Goal: Transaction & Acquisition: Purchase product/service

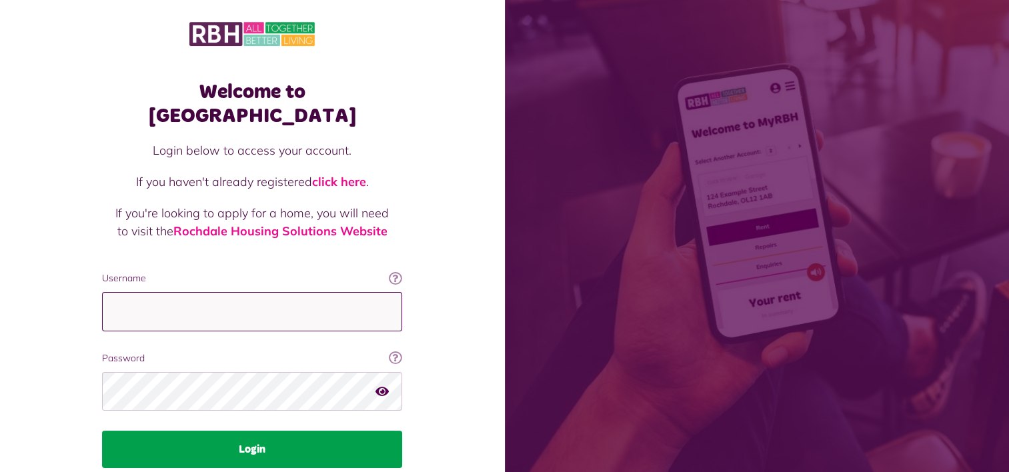
type input "**********"
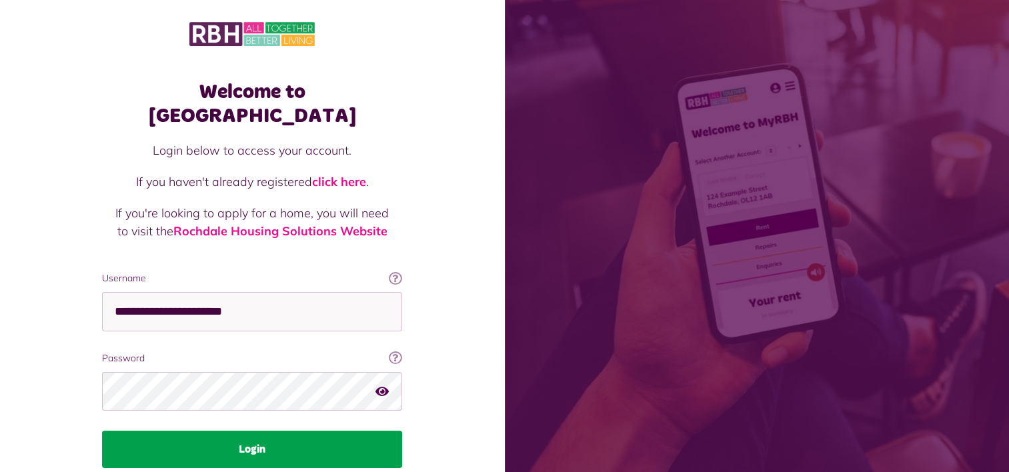
click at [317, 431] on button "Login" at bounding box center [252, 449] width 300 height 37
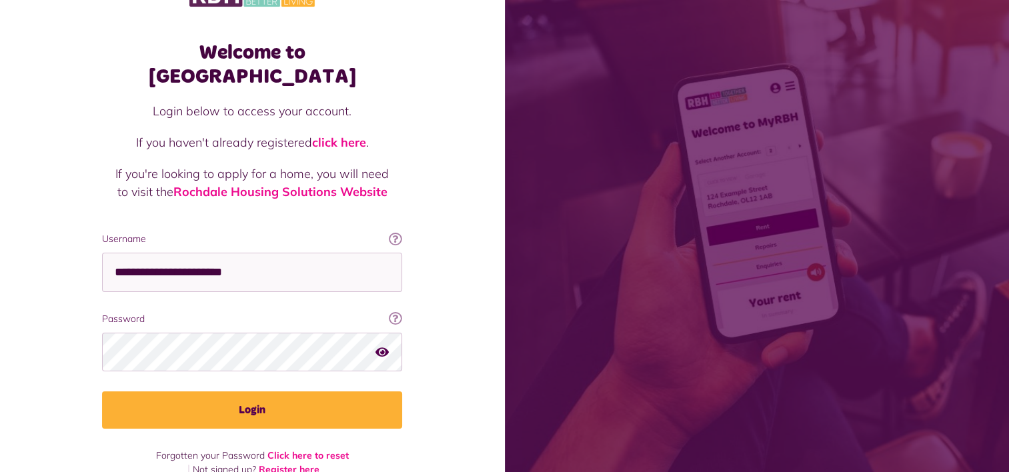
scroll to position [40, 0]
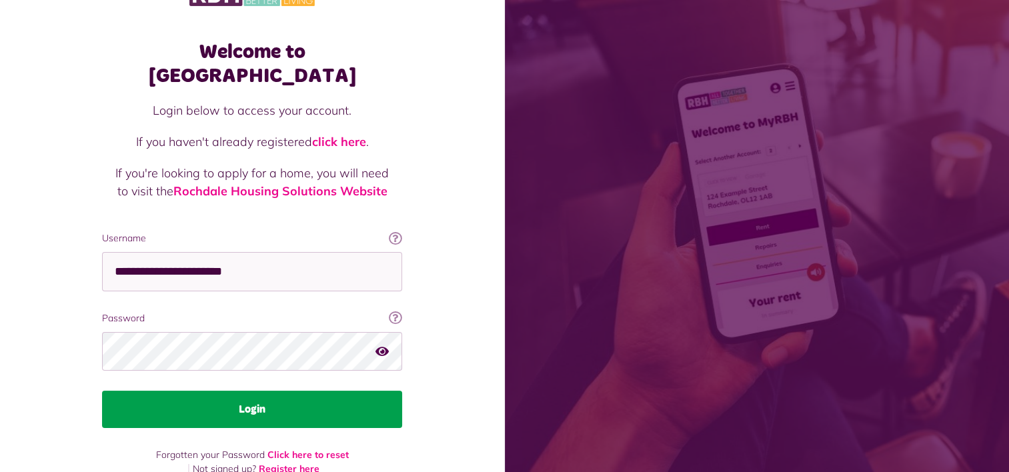
click at [267, 391] on button "Login" at bounding box center [252, 409] width 300 height 37
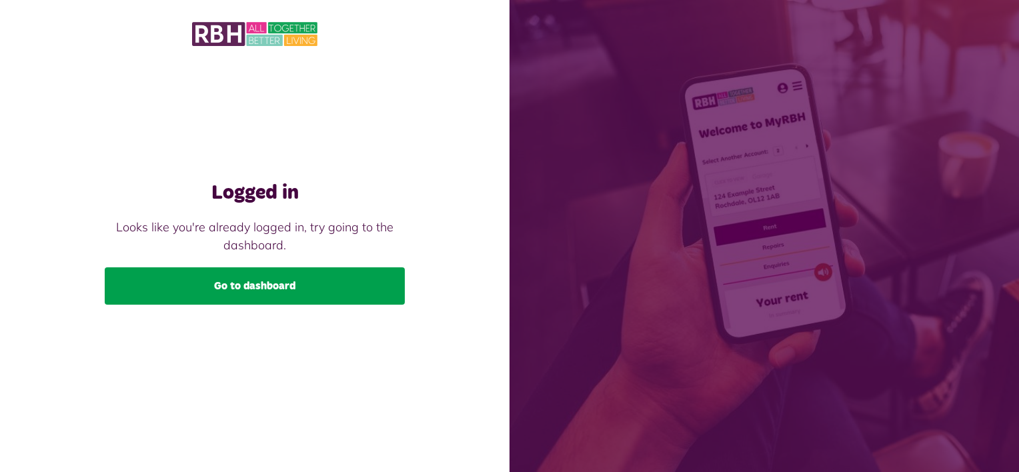
click at [296, 285] on link "Go to dashboard" at bounding box center [255, 285] width 300 height 37
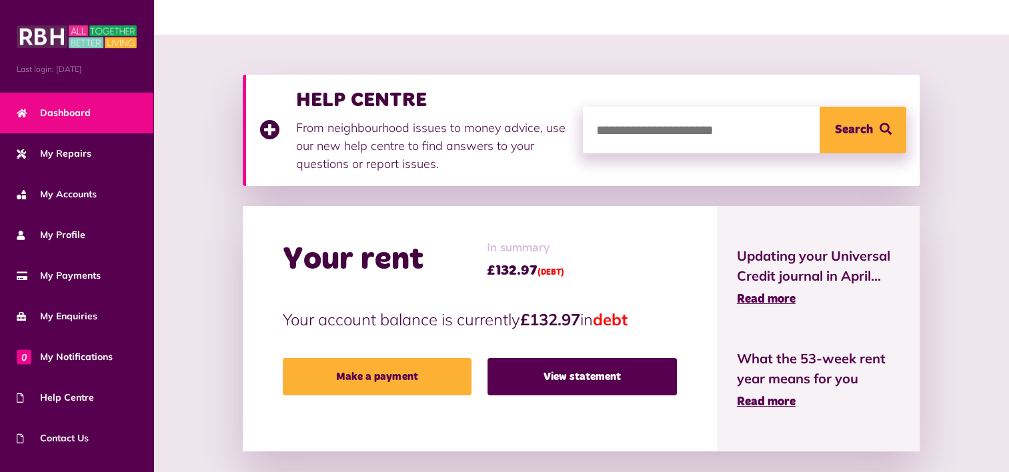
scroll to position [133, 0]
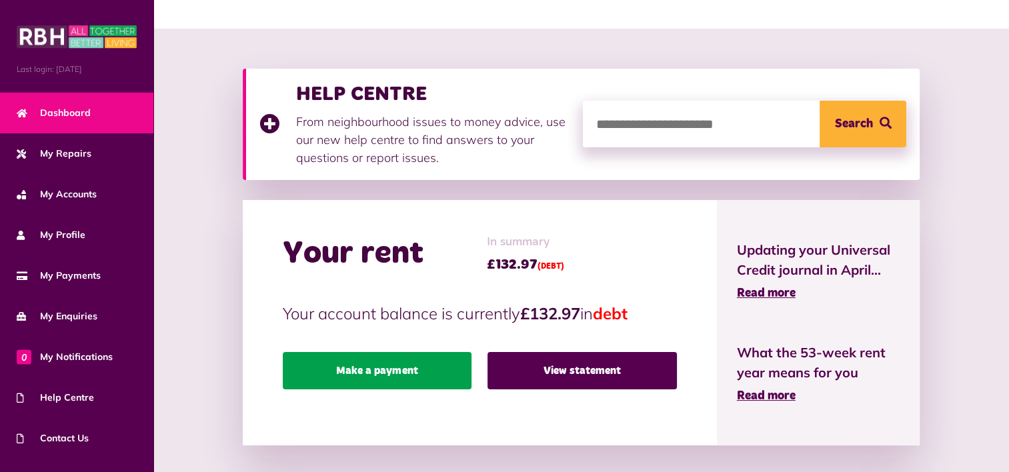
click at [400, 365] on link "Make a payment" at bounding box center [377, 370] width 189 height 37
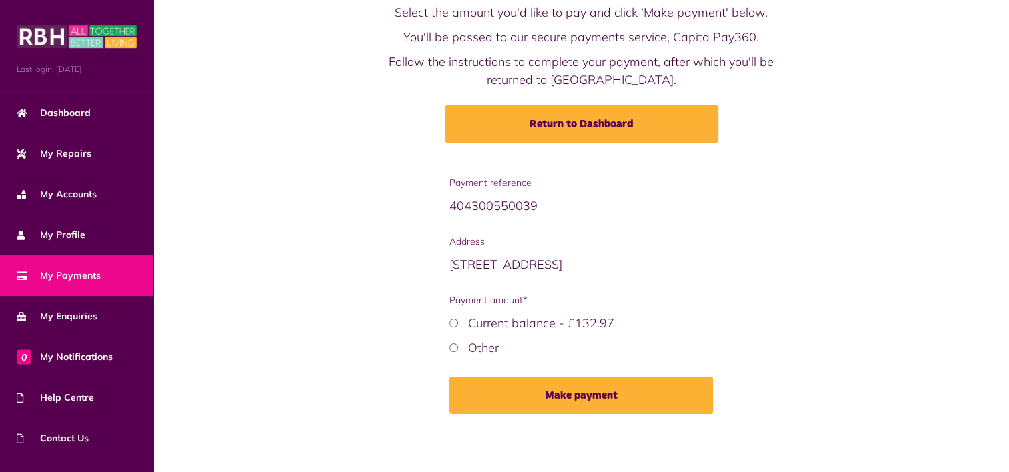
scroll to position [80, 0]
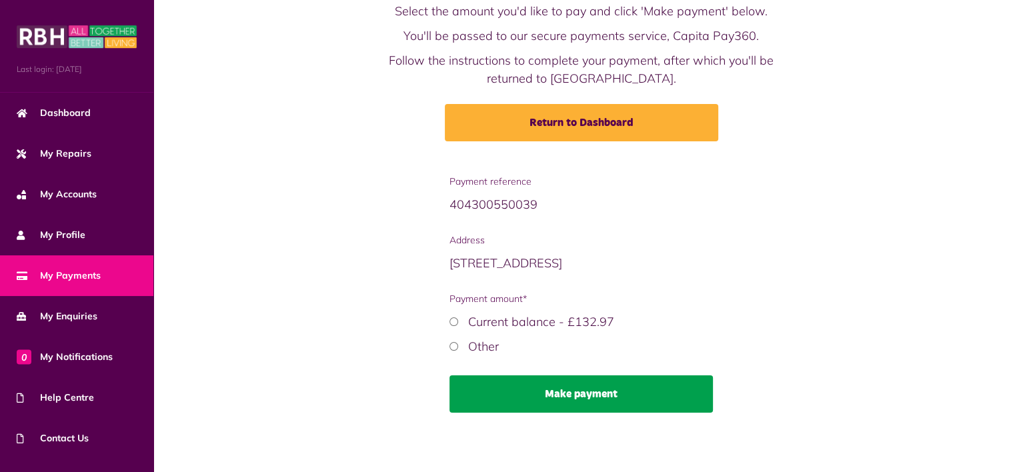
click at [513, 395] on button "Make payment" at bounding box center [580, 393] width 263 height 37
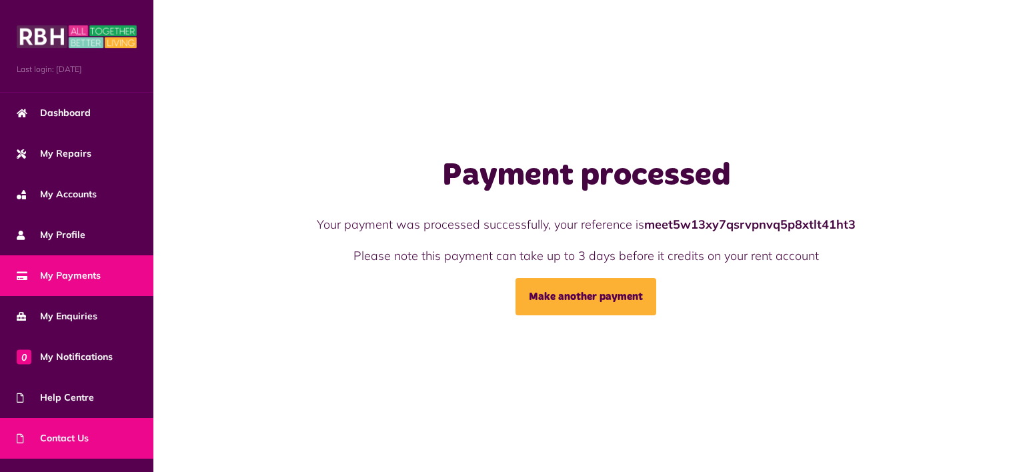
scroll to position [67, 0]
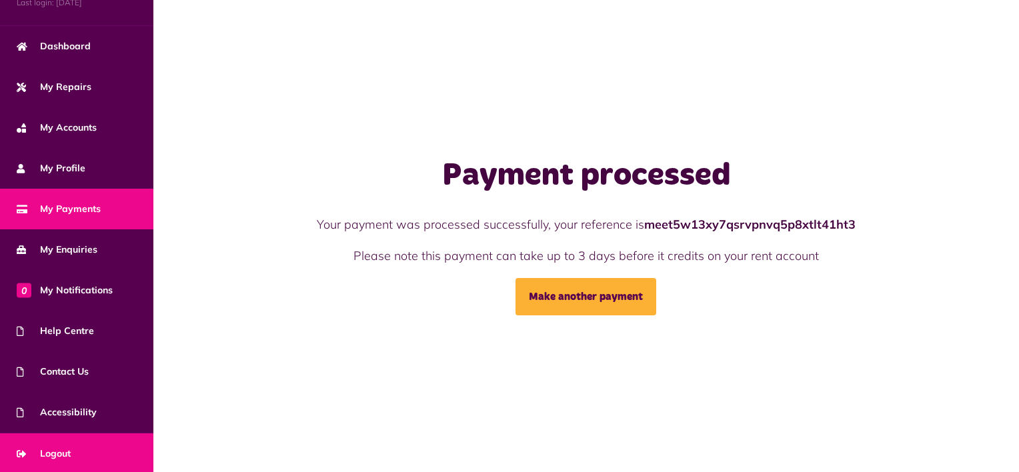
click at [65, 449] on span "Logout" at bounding box center [44, 454] width 54 height 14
